Goal: Information Seeking & Learning: Learn about a topic

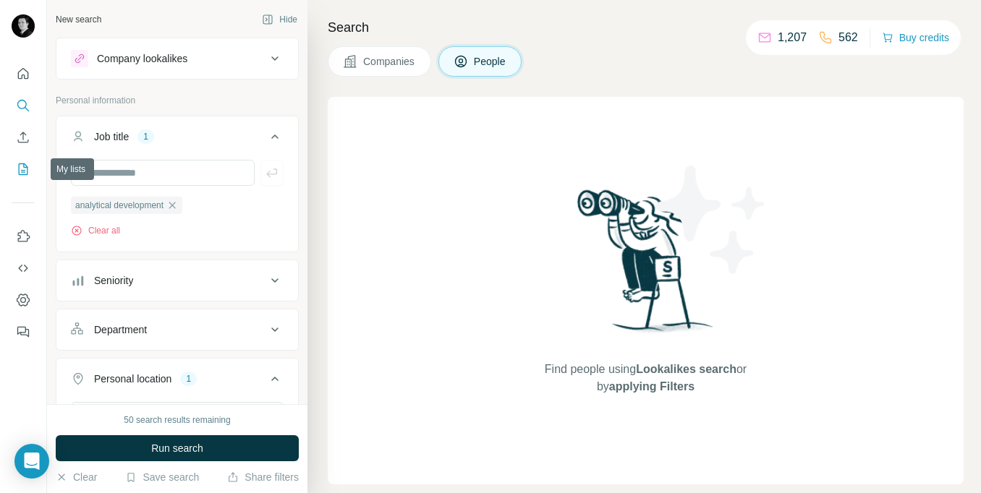
click at [21, 168] on icon "My lists" at bounding box center [23, 169] width 14 height 14
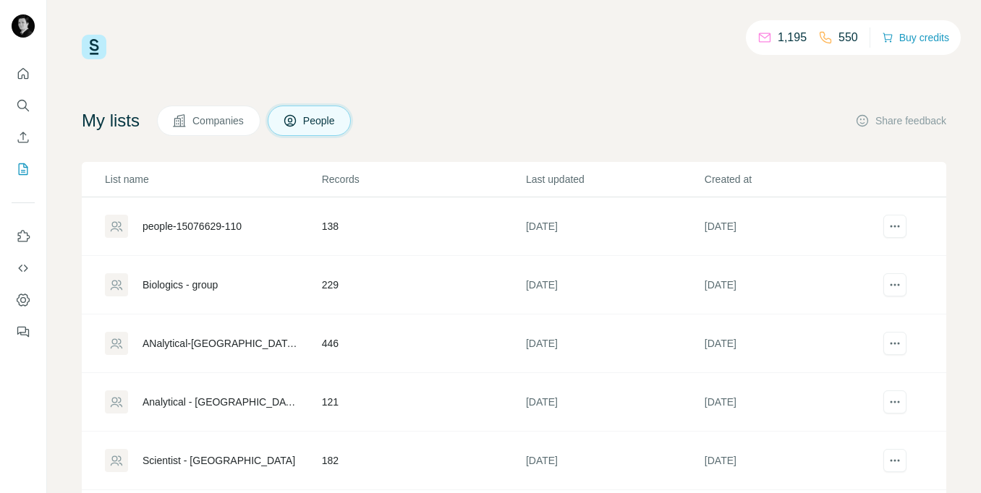
click at [218, 128] on button "Companies" at bounding box center [208, 121] width 103 height 30
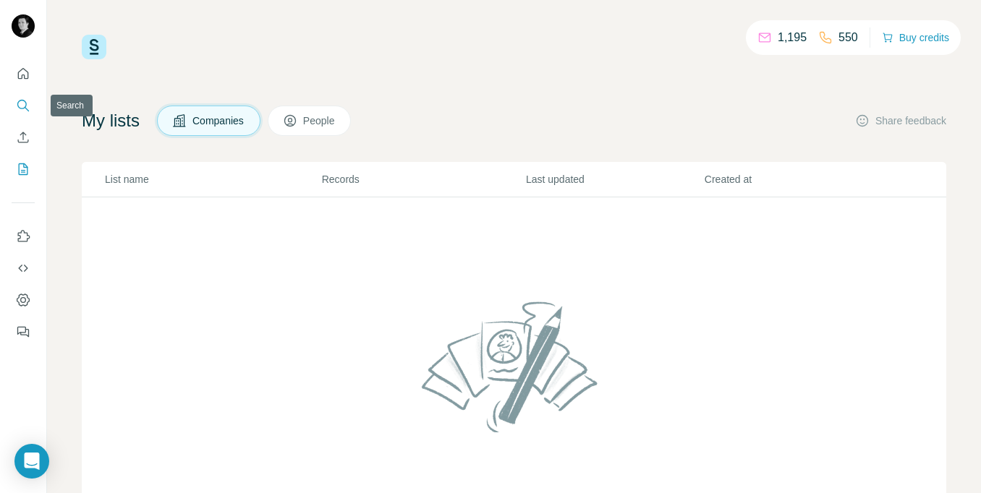
click at [29, 109] on icon "Search" at bounding box center [23, 105] width 14 height 14
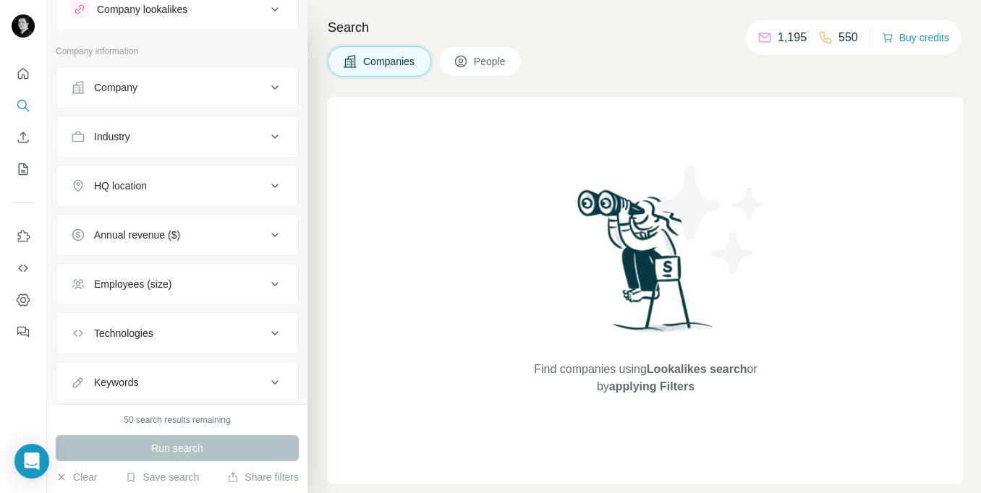
scroll to position [56, 0]
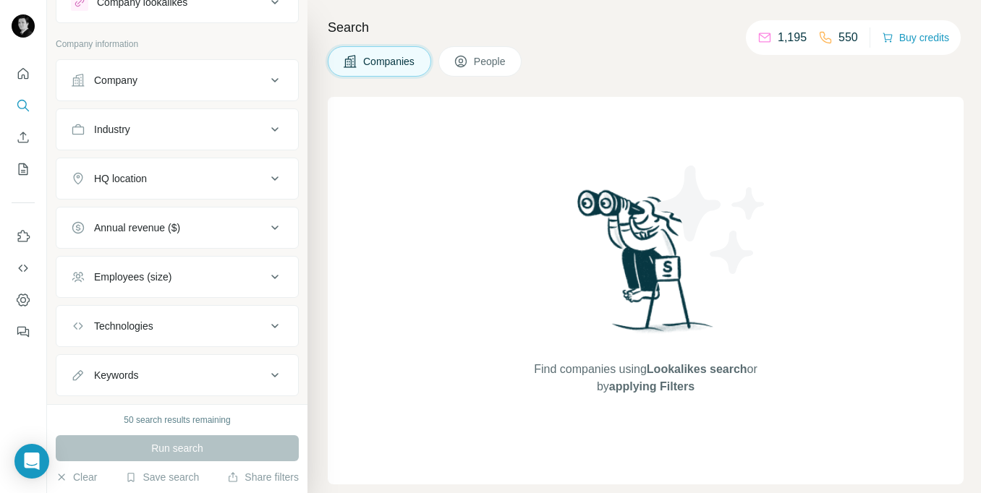
click at [242, 135] on div "Industry" at bounding box center [168, 129] width 195 height 14
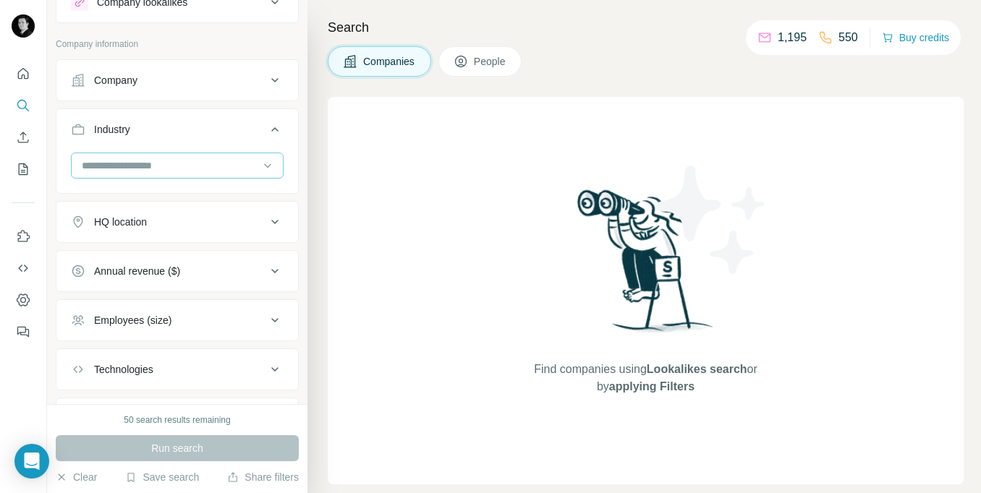
click at [185, 167] on input at bounding box center [169, 166] width 179 height 16
click at [68, 164] on div at bounding box center [177, 172] width 242 height 38
click at [91, 166] on input at bounding box center [169, 166] width 179 height 16
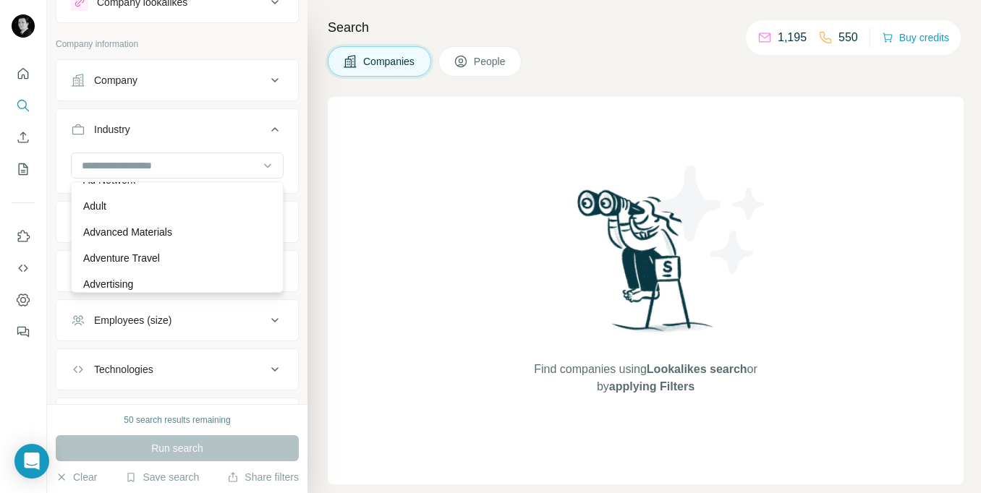
scroll to position [101, 0]
click at [182, 169] on input at bounding box center [169, 166] width 179 height 16
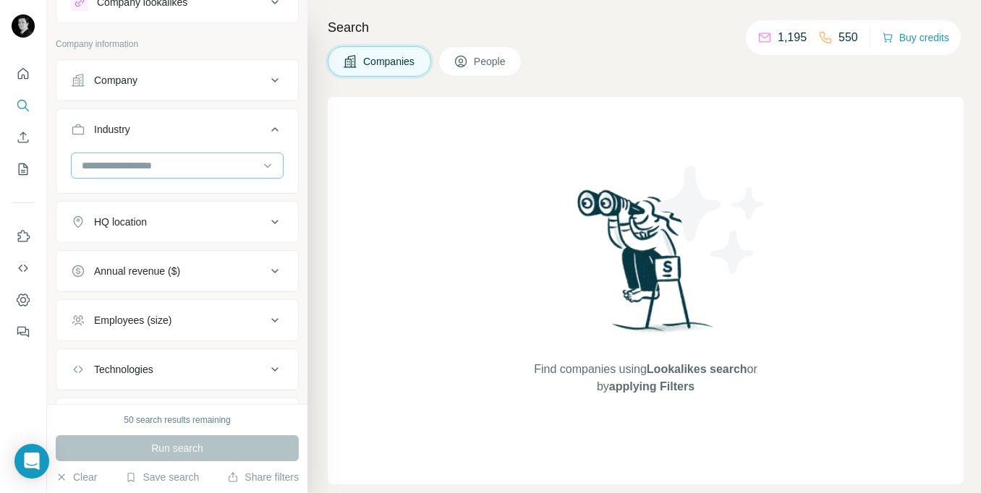
click at [182, 169] on input at bounding box center [169, 166] width 179 height 16
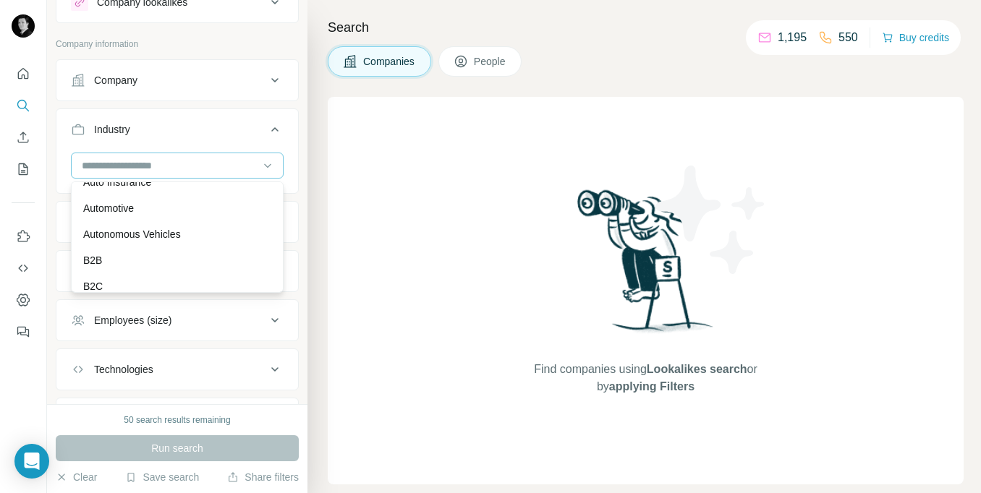
scroll to position [981, 0]
click at [166, 165] on input at bounding box center [169, 166] width 179 height 16
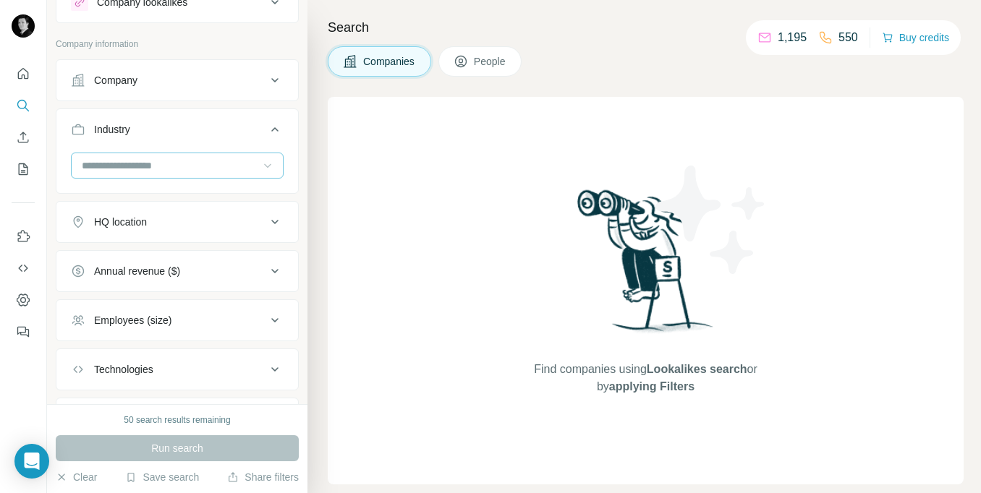
click at [263, 168] on icon at bounding box center [267, 165] width 14 height 14
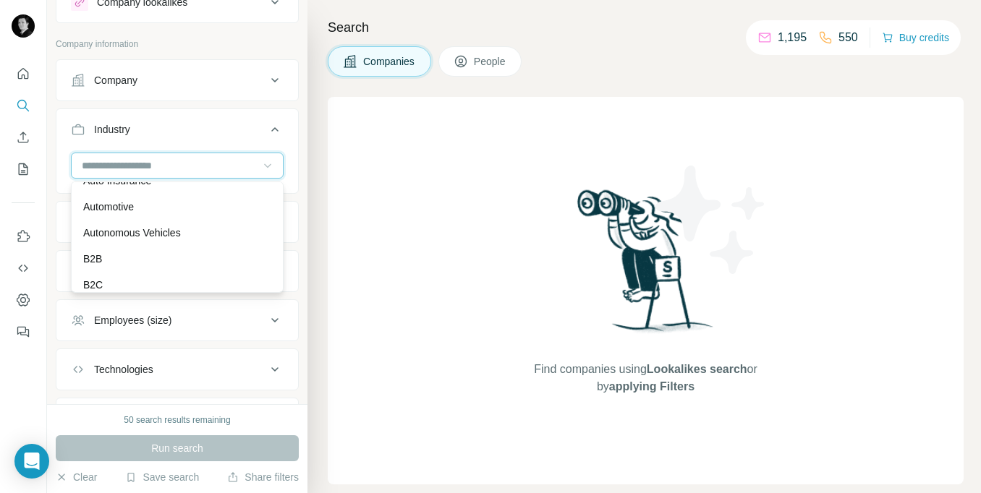
click at [120, 161] on input at bounding box center [169, 166] width 179 height 16
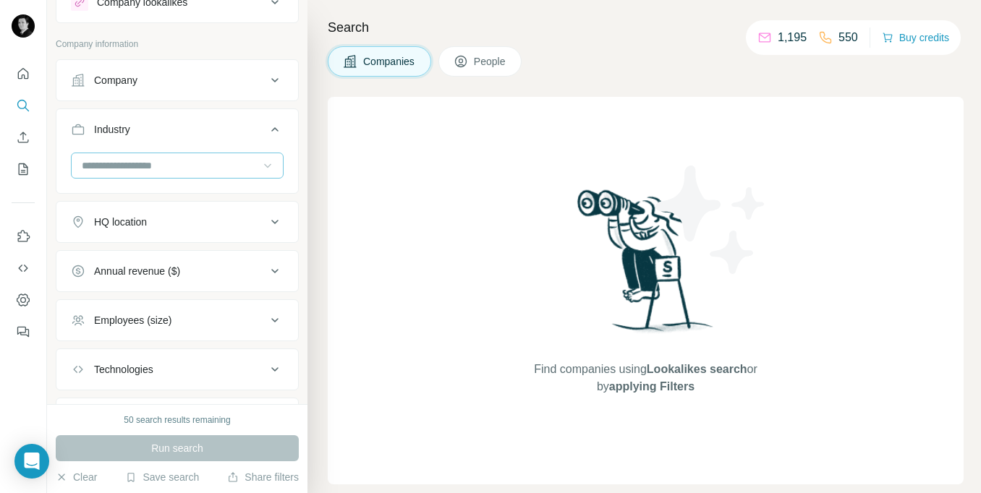
click at [108, 166] on input at bounding box center [169, 166] width 179 height 16
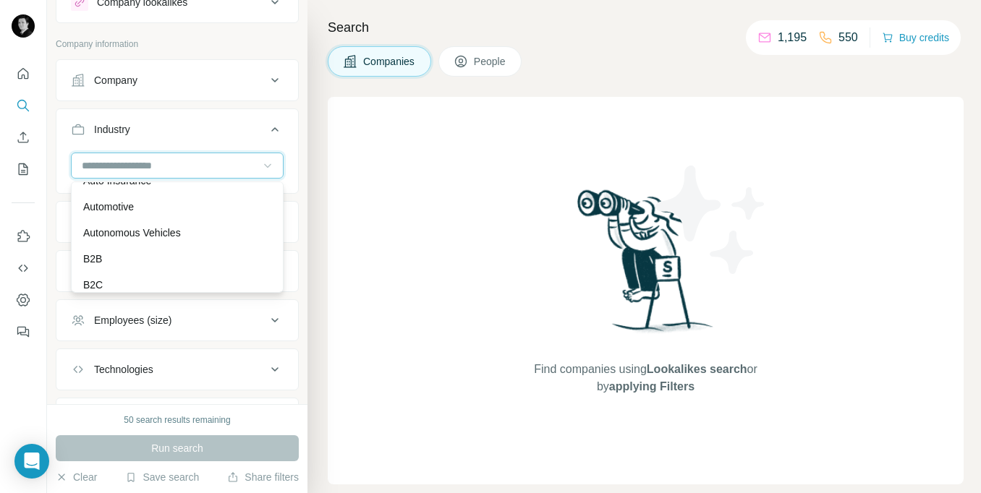
click at [169, 160] on input at bounding box center [169, 166] width 179 height 16
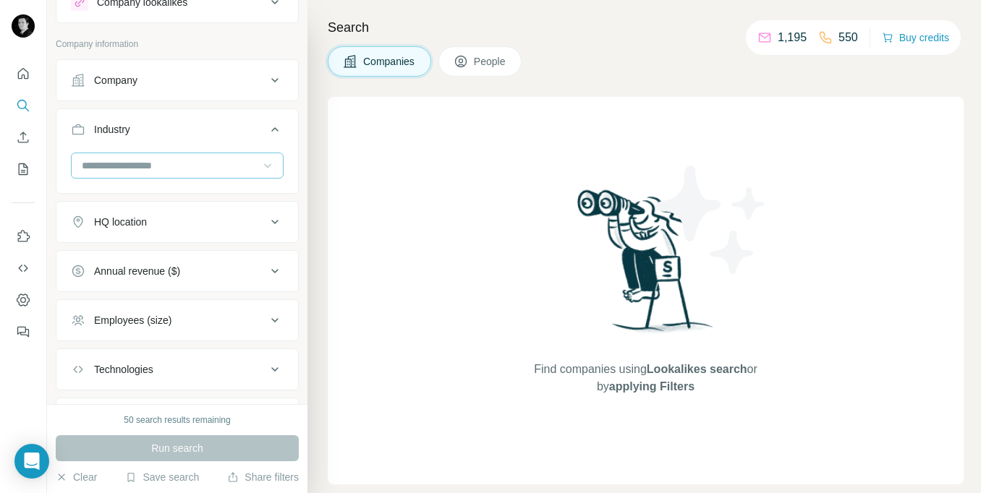
click at [170, 161] on input at bounding box center [169, 166] width 179 height 16
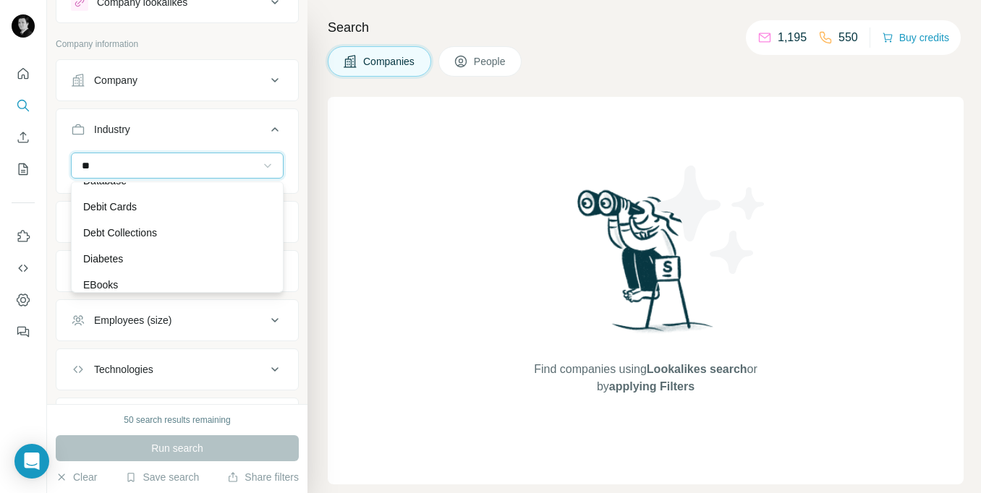
scroll to position [52, 0]
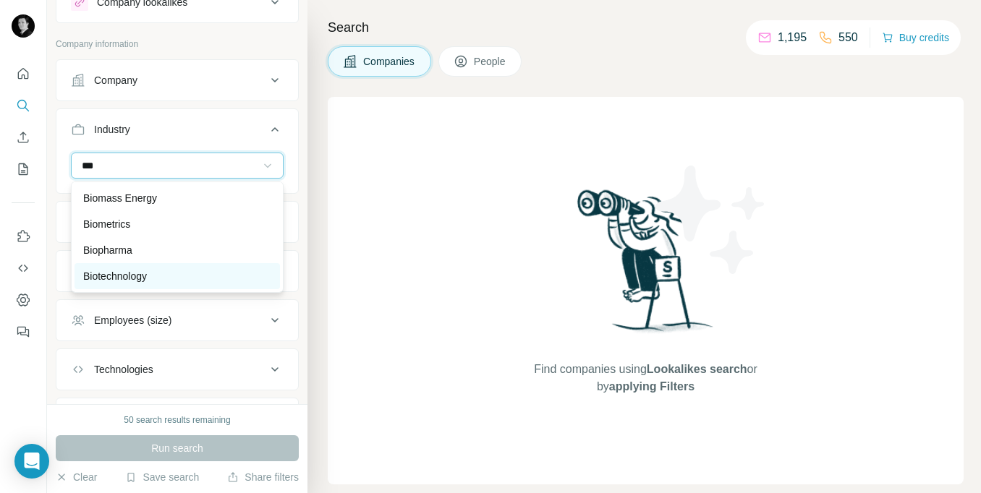
type input "***"
click at [140, 272] on p "Biotechnology" at bounding box center [115, 276] width 64 height 14
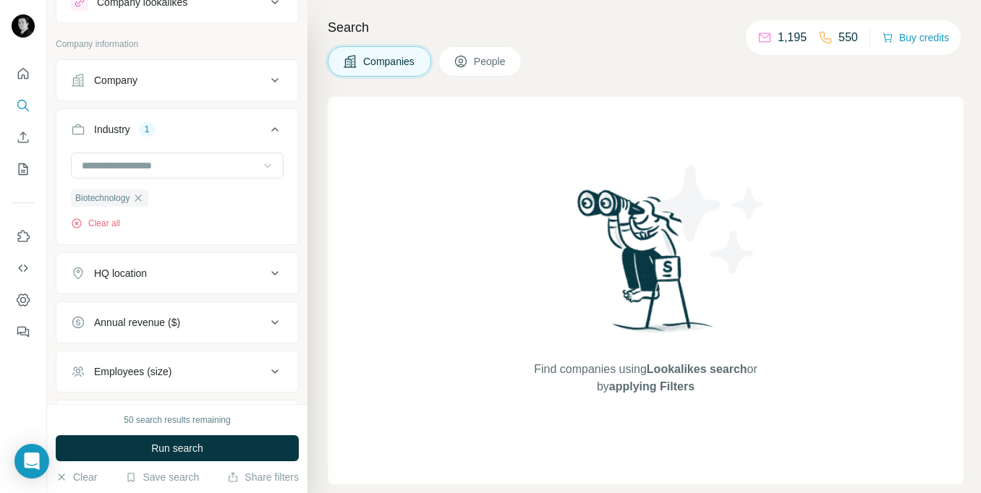
click at [216, 278] on div "HQ location" at bounding box center [168, 273] width 195 height 14
click at [213, 306] on input "text" at bounding box center [177, 310] width 213 height 26
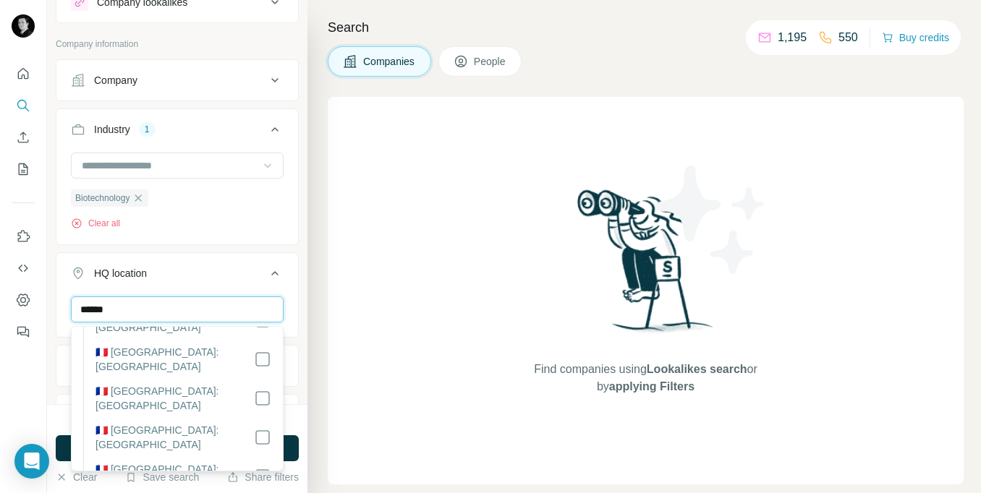
scroll to position [471, 0]
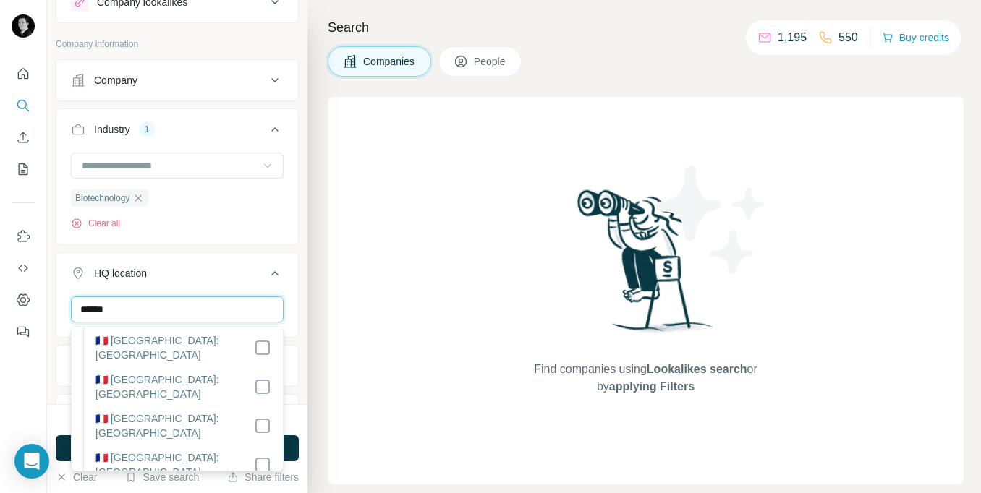
type input "******"
click at [308, 320] on div "Search Companies People Find companies using Lookalikes search or by applying F…" at bounding box center [643, 246] width 673 height 493
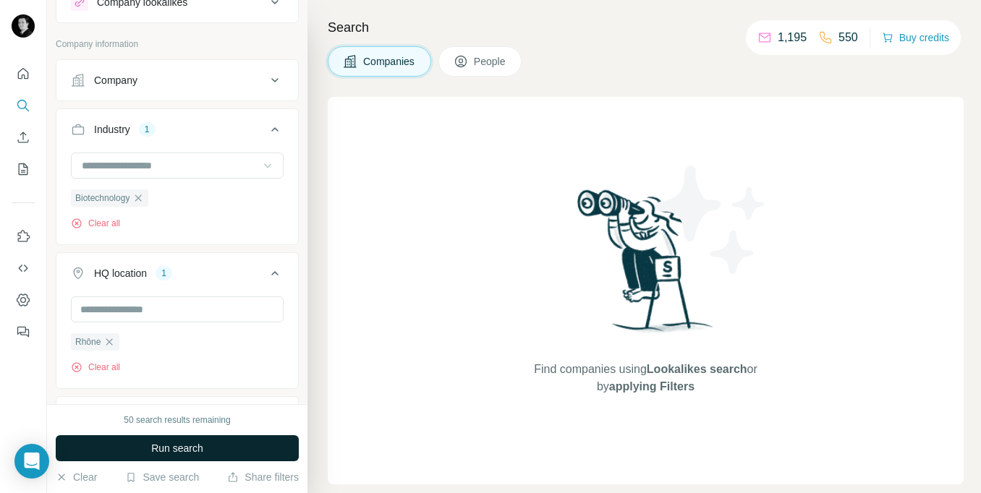
click at [184, 450] on span "Run search" at bounding box center [177, 448] width 52 height 14
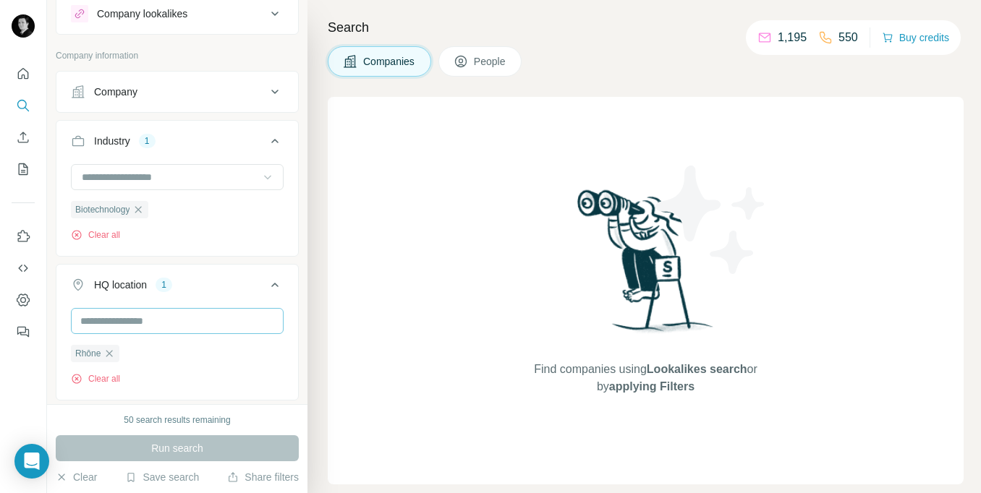
scroll to position [76, 0]
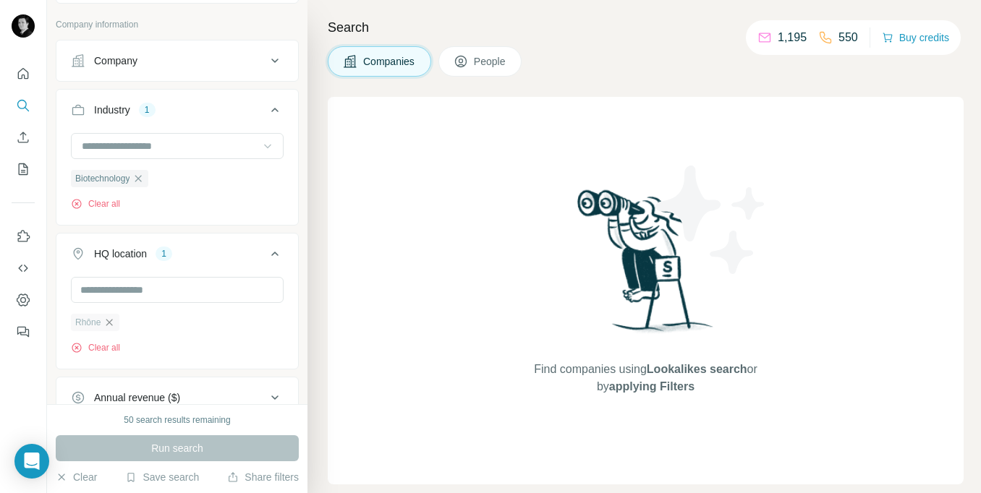
click at [112, 323] on icon "button" at bounding box center [109, 323] width 12 height 12
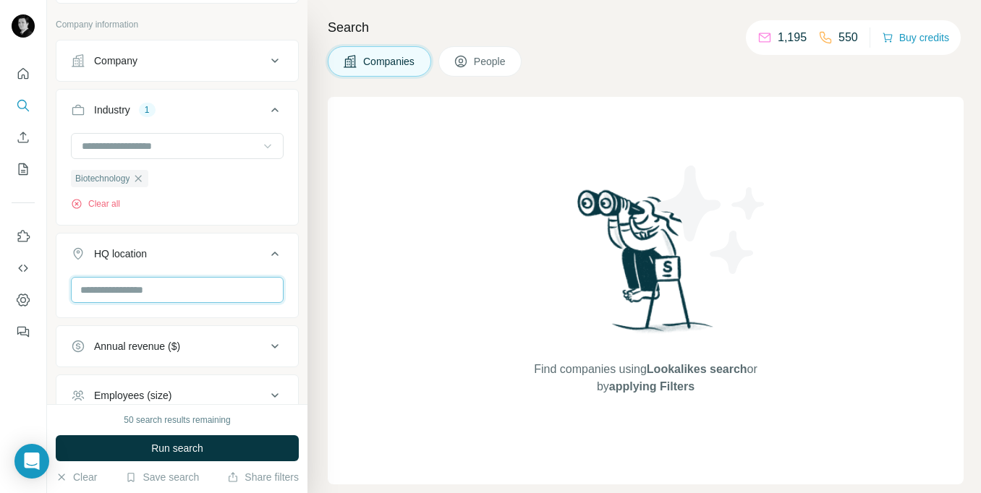
click at [135, 292] on input "text" at bounding box center [177, 290] width 213 height 26
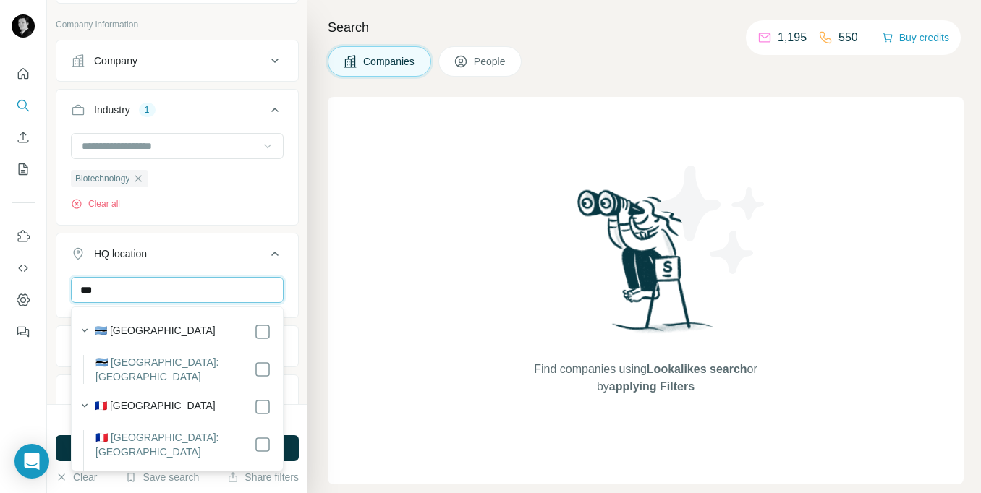
type input "***"
click at [297, 357] on div "*** France Clear all" at bounding box center [177, 321] width 242 height 89
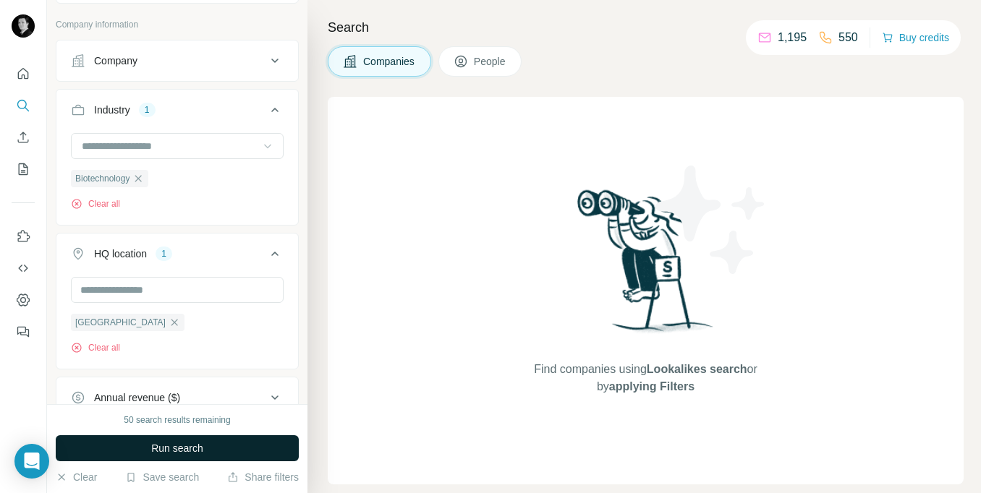
click at [200, 449] on span "Run search" at bounding box center [177, 448] width 52 height 14
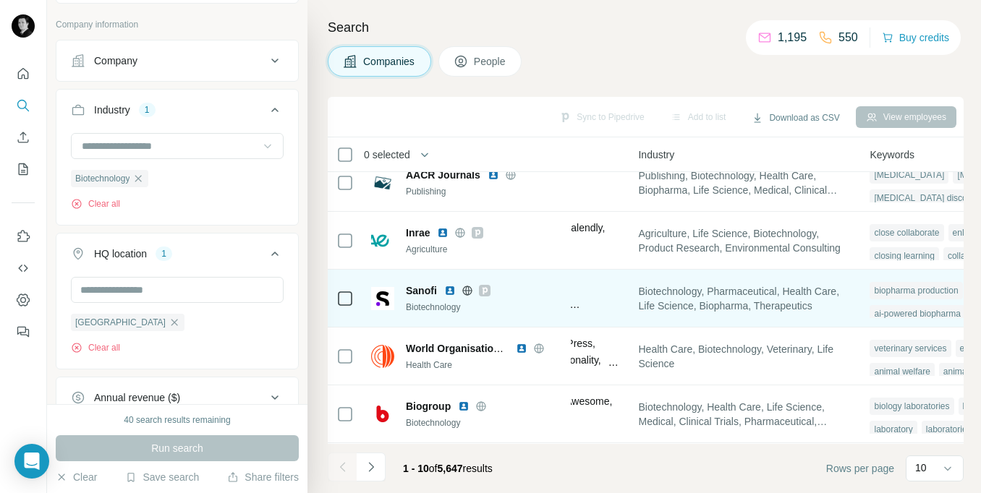
scroll to position [77, 1001]
